Goal: Information Seeking & Learning: Compare options

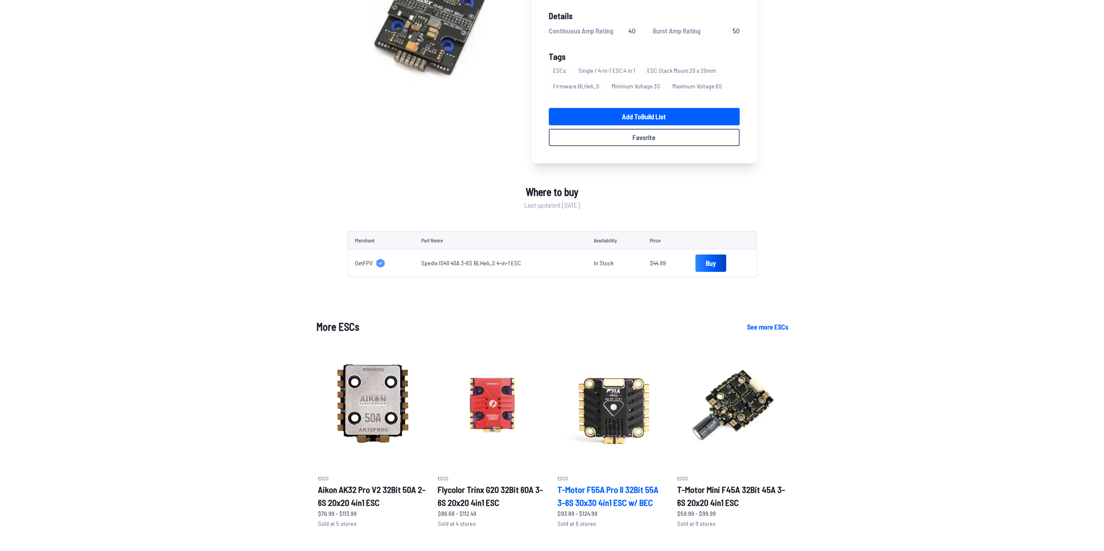
scroll to position [260, 0]
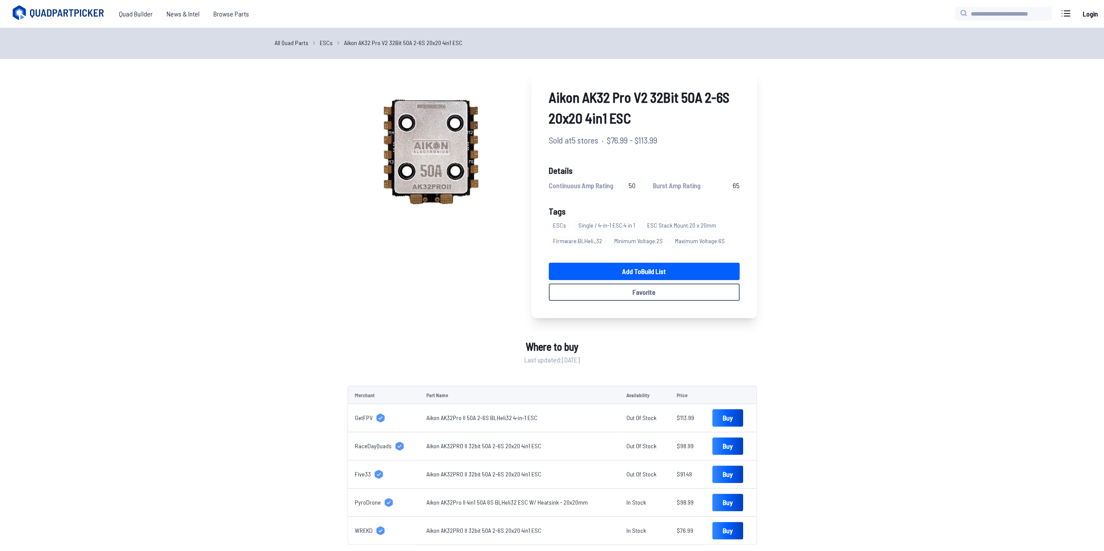
click at [969, 111] on div "Aikon AK32 Pro V2 32Bit 50A 2-6S 20x20 4in1 ESC Sold at 5 stores · $76.99 - $11…" at bounding box center [552, 517] width 1104 height 897
